Goal: Information Seeking & Learning: Check status

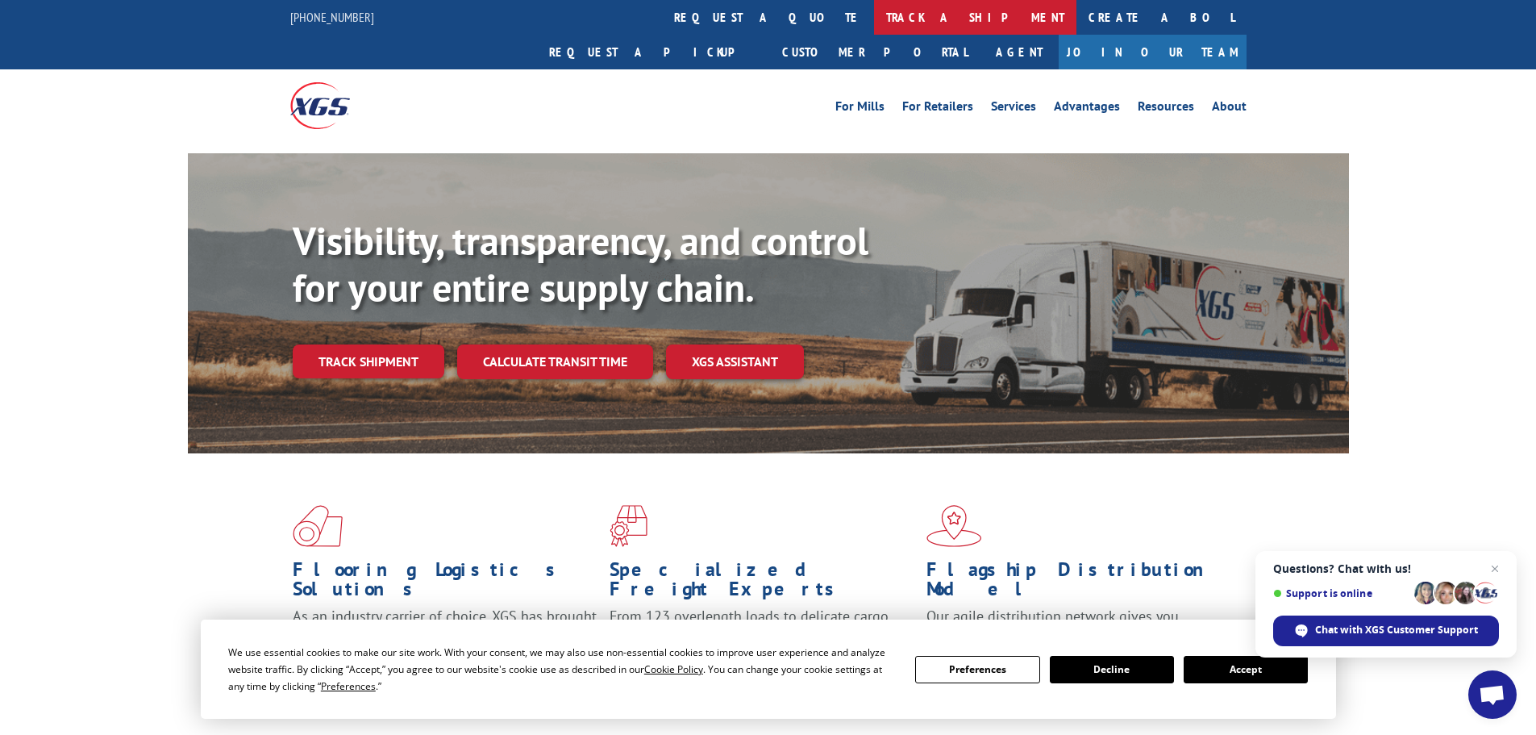
click at [874, 18] on link "track a shipment" at bounding box center [975, 17] width 202 height 35
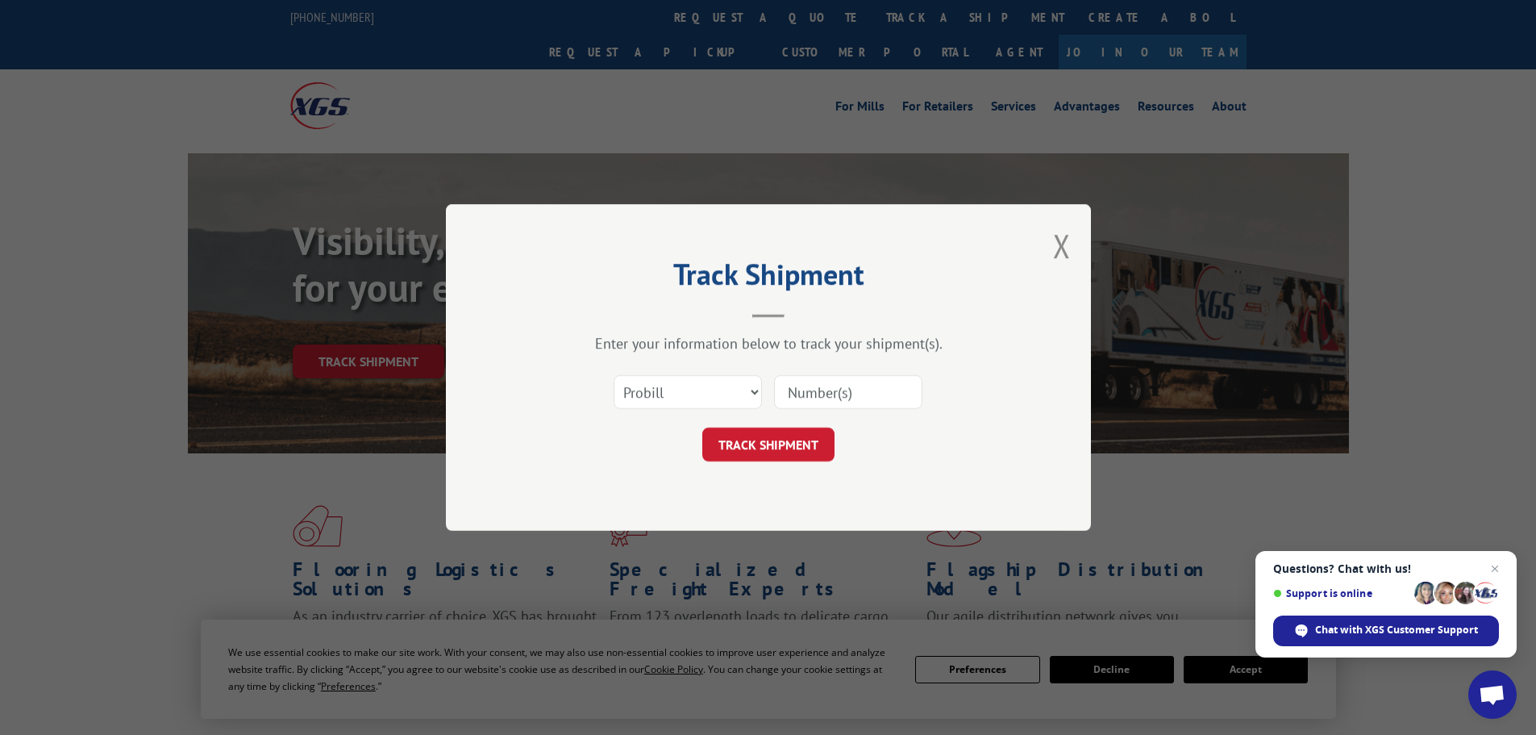
click at [819, 385] on input at bounding box center [848, 392] width 148 height 34
paste input "17613295"
type input "17613295"
click at [790, 439] on button "TRACK SHIPMENT" at bounding box center [768, 444] width 132 height 34
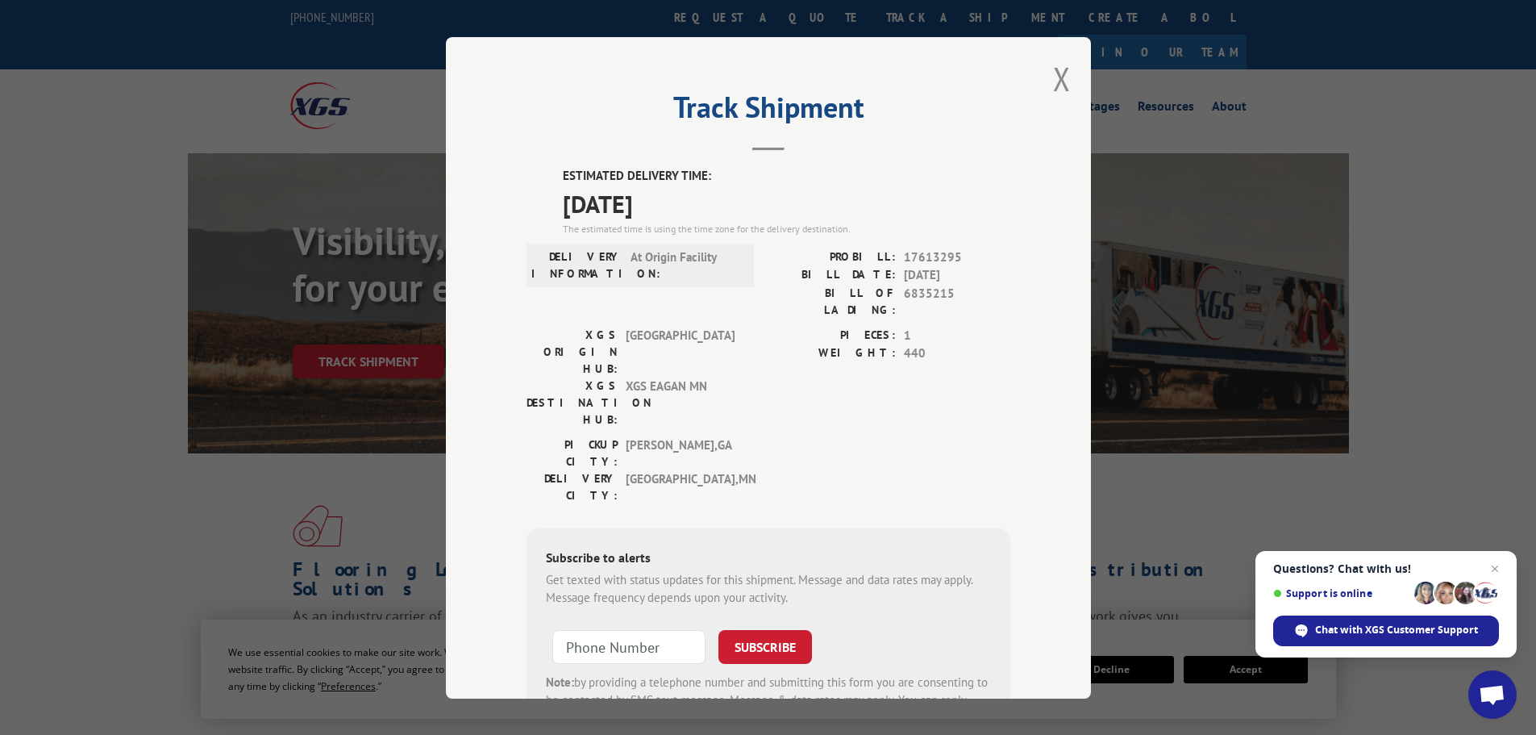
drag, startPoint x: 556, startPoint y: 200, endPoint x: 731, endPoint y: 204, distance: 175.0
click at [731, 204] on div "ESTIMATED DELIVERY TIME: [DATE] The estimated time is using the time zone for t…" at bounding box center [769, 457] width 484 height 580
click at [683, 204] on span "[DATE]" at bounding box center [787, 203] width 448 height 36
drag, startPoint x: 560, startPoint y: 206, endPoint x: 732, endPoint y: 206, distance: 172.6
click at [732, 206] on span "[DATE]" at bounding box center [787, 203] width 448 height 36
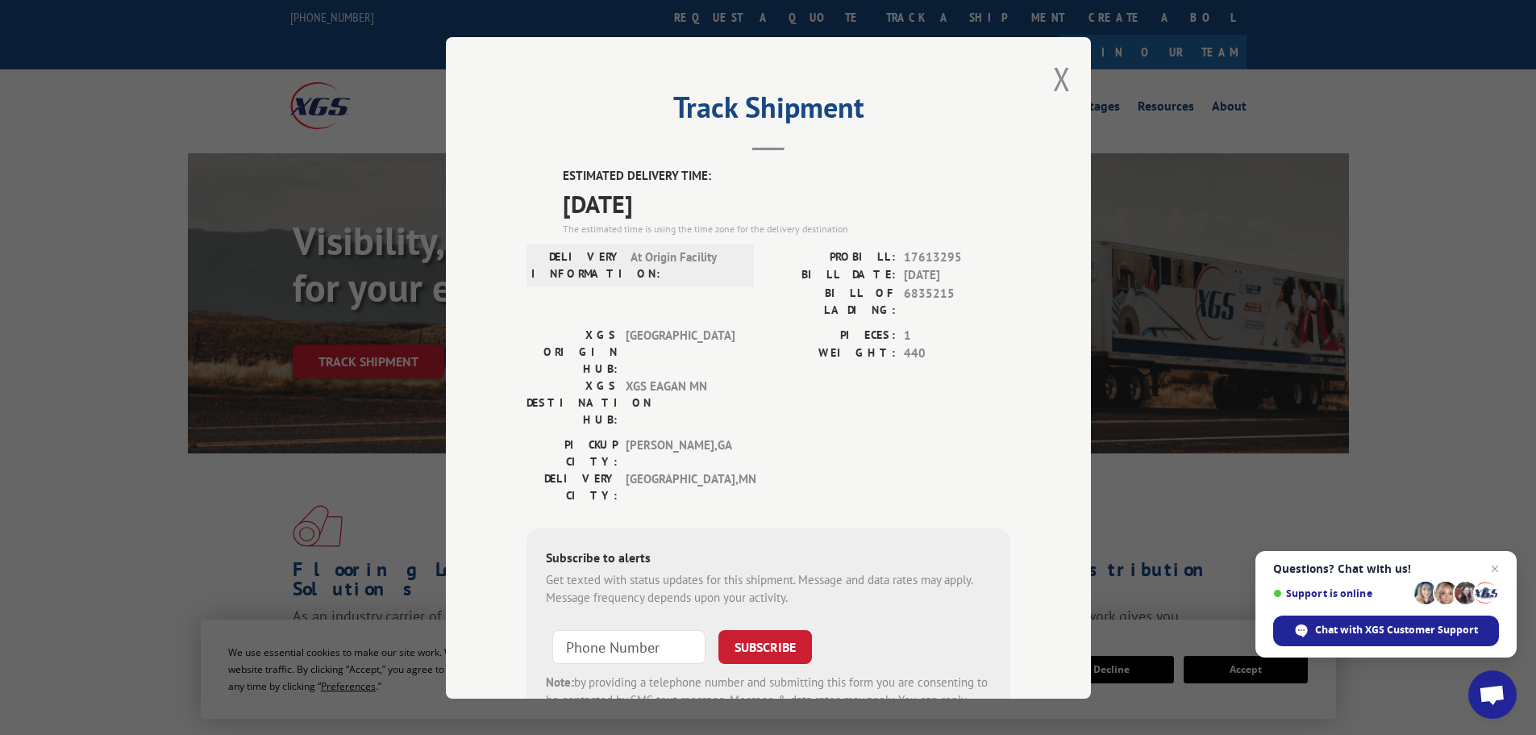
click at [726, 469] on span "[GEOGRAPHIC_DATA] , [GEOGRAPHIC_DATA]" at bounding box center [680, 486] width 109 height 34
drag, startPoint x: 554, startPoint y: 207, endPoint x: 777, endPoint y: 214, distance: 223.4
click at [777, 214] on div "ESTIMATED DELIVERY TIME: [DATE] The estimated time is using the time zone for t…" at bounding box center [769, 457] width 484 height 580
click at [744, 326] on div "XGS ORIGIN HUB: TUNNEL HILL XGS DESTINATION HUB: XGS [PERSON_NAME] [GEOGRAPHIC_…" at bounding box center [769, 381] width 484 height 110
click at [1053, 81] on button "Close modal" at bounding box center [1062, 78] width 18 height 43
